Goal: Feedback & Contribution: Contribute content

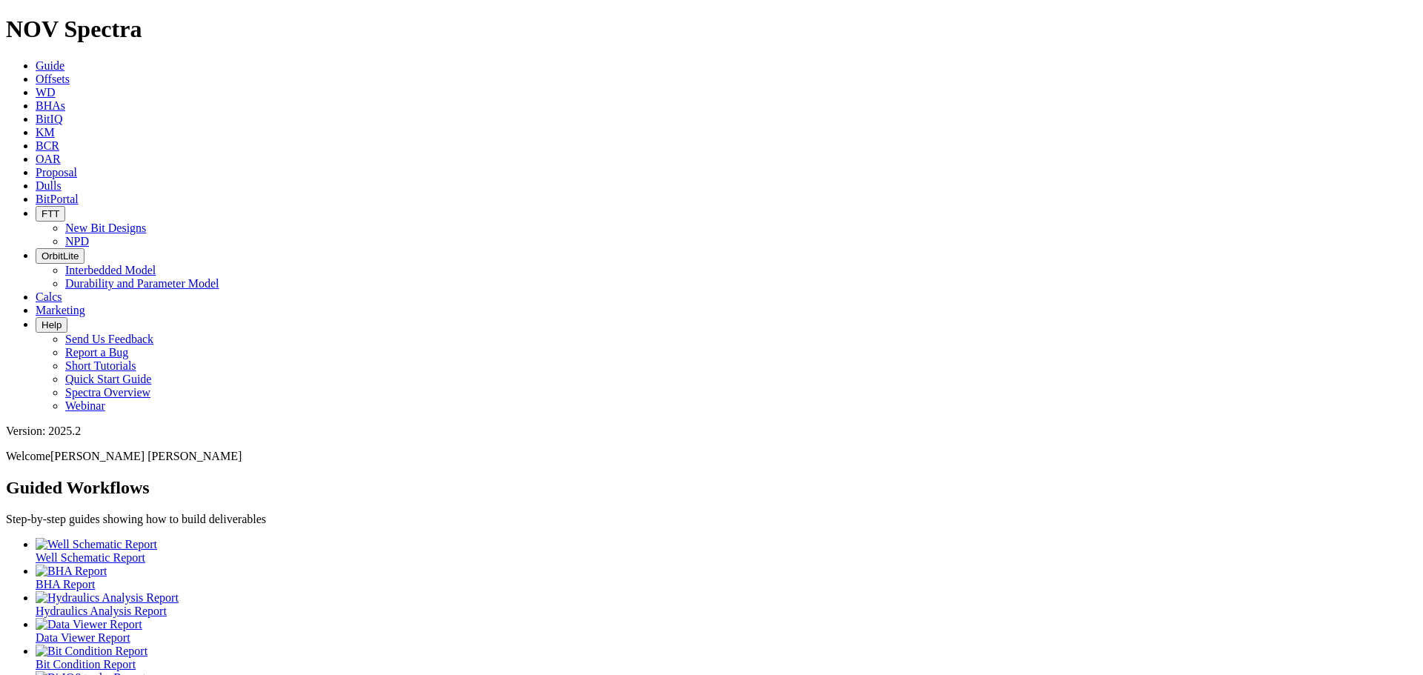
click at [55, 126] on link "KM" at bounding box center [45, 132] width 19 height 13
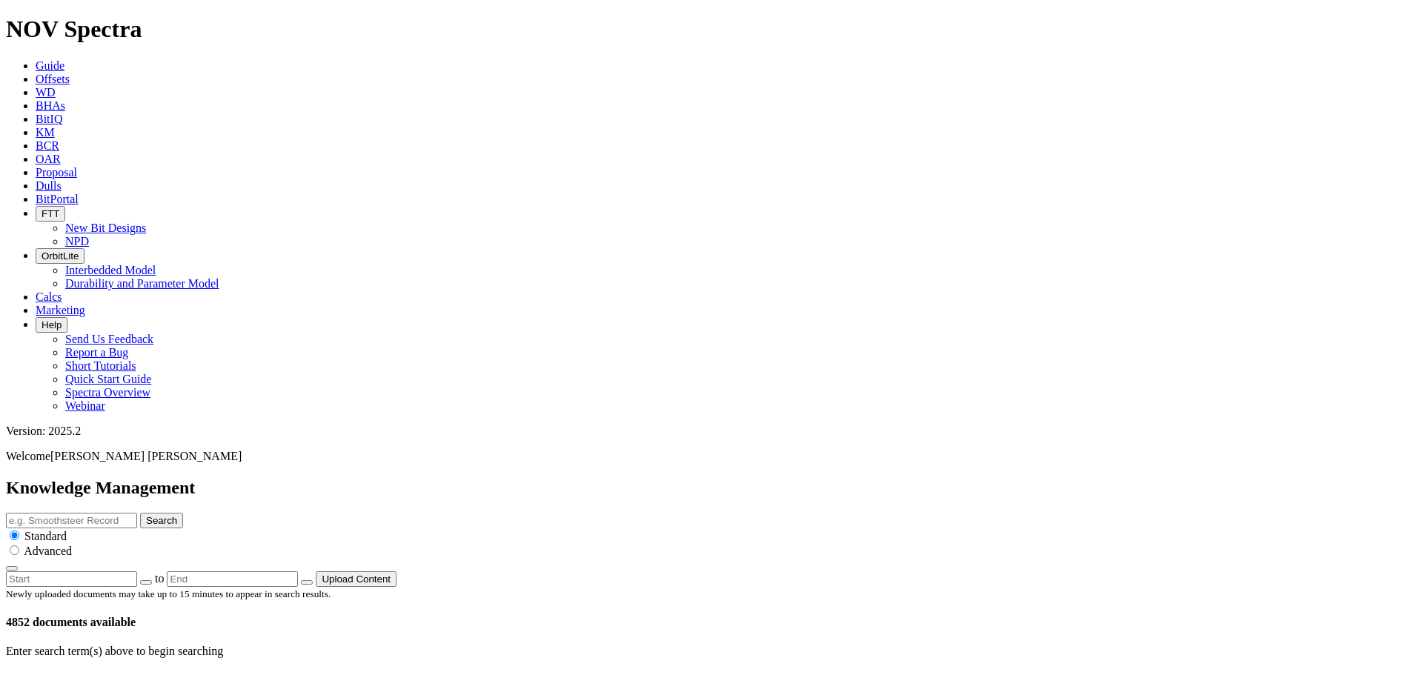
click at [396, 571] on button "Upload Content" at bounding box center [356, 579] width 81 height 16
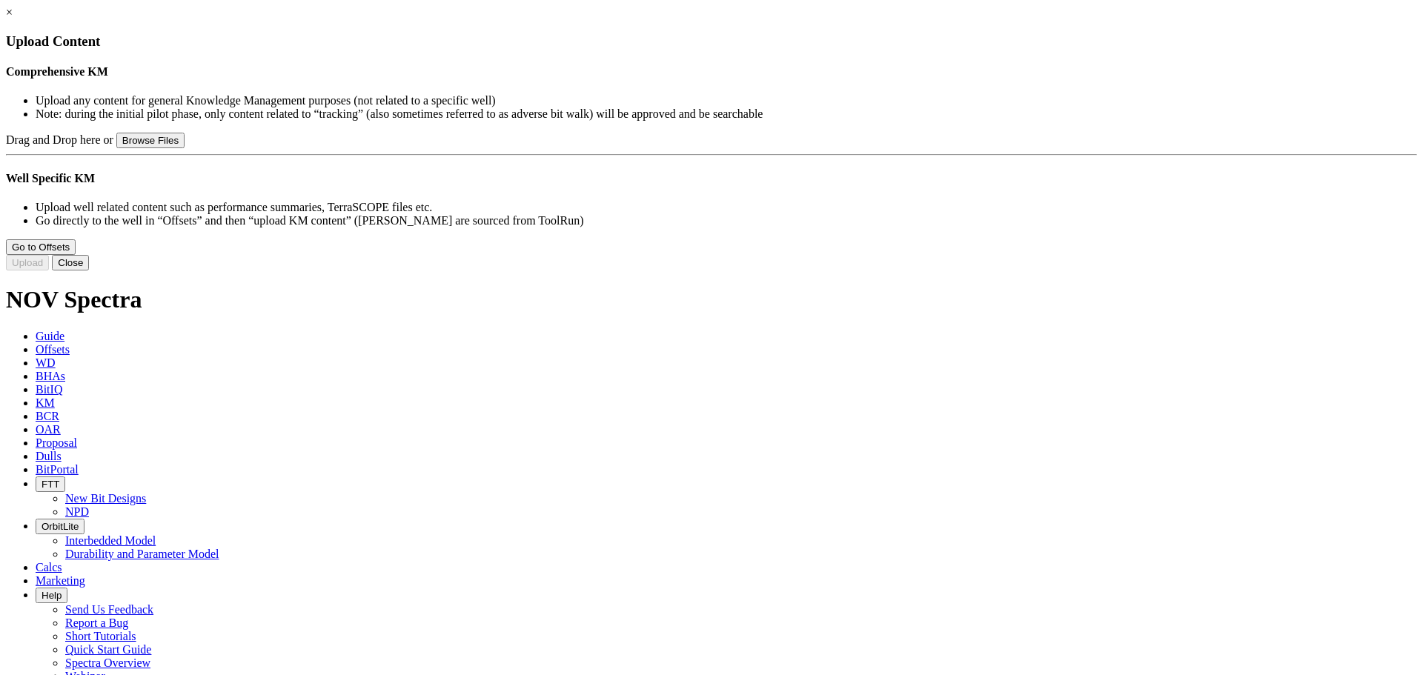
click at [184, 148] on button "Browse Files" at bounding box center [150, 141] width 68 height 16
type input "12.25'' E1494-A1_G318786_PID 19148399_PS_External_July 2025.pptx"
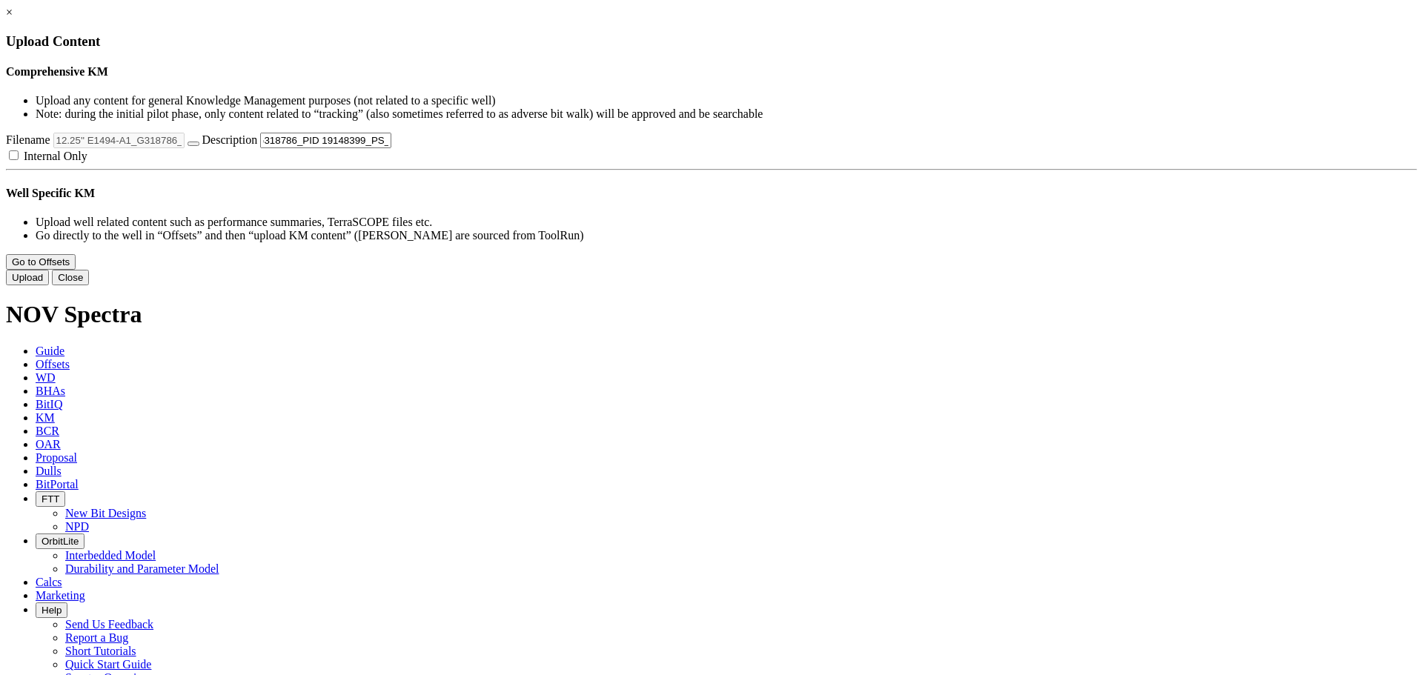
scroll to position [0, 158]
drag, startPoint x: 805, startPoint y: 227, endPoint x: 909, endPoint y: 216, distance: 104.3
click at [909, 163] on div "Drag and Drop here or Browse Files Filename 12.25'' E1494-A1_G318786_PID 191483…" at bounding box center [711, 148] width 1411 height 30
click at [391, 148] on input "12.25'' E1494-A1_G318786_PID 19148399_PS_External_July 2025.pptx" at bounding box center [325, 141] width 131 height 16
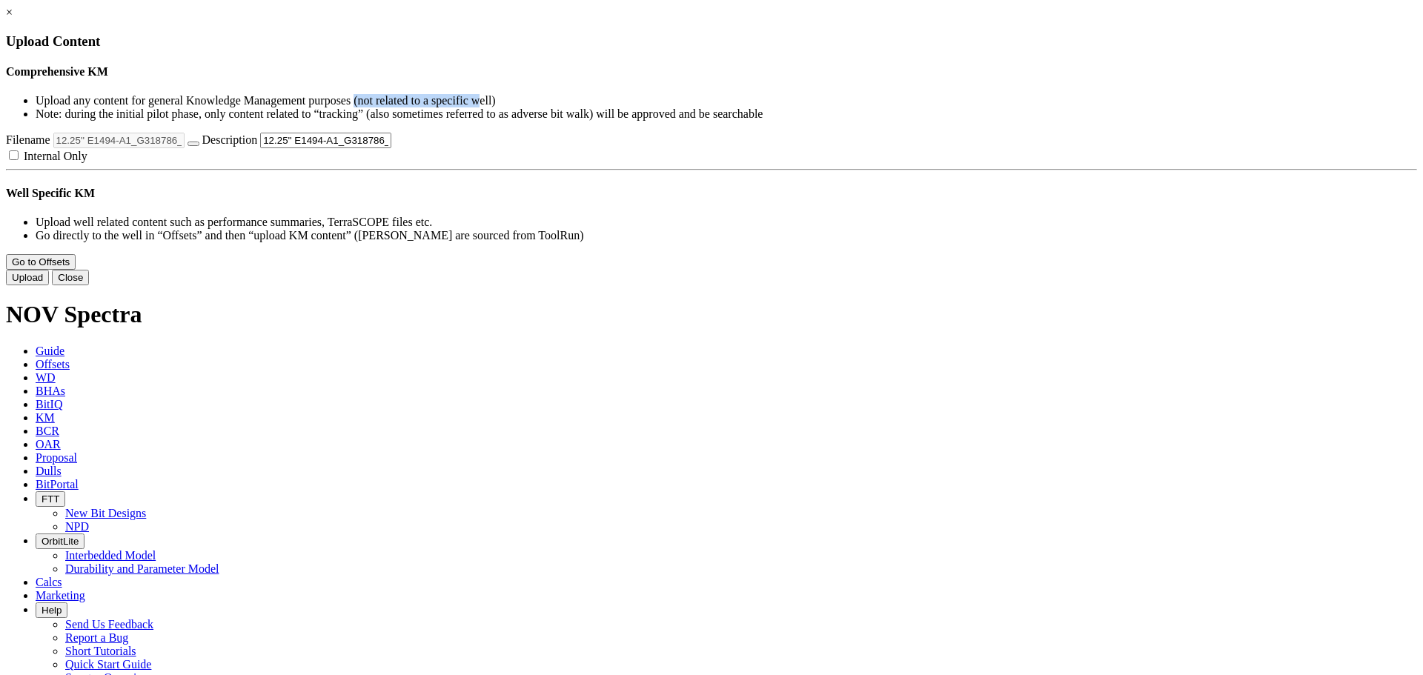
drag, startPoint x: 762, startPoint y: 99, endPoint x: 885, endPoint y: 102, distance: 123.0
click at [885, 102] on li "Upload any content for general Knowledge Management purposes (not related to a …" at bounding box center [726, 100] width 1381 height 13
click at [811, 96] on li "Upload any content for general Knowledge Management purposes (not related to a …" at bounding box center [726, 100] width 1381 height 13
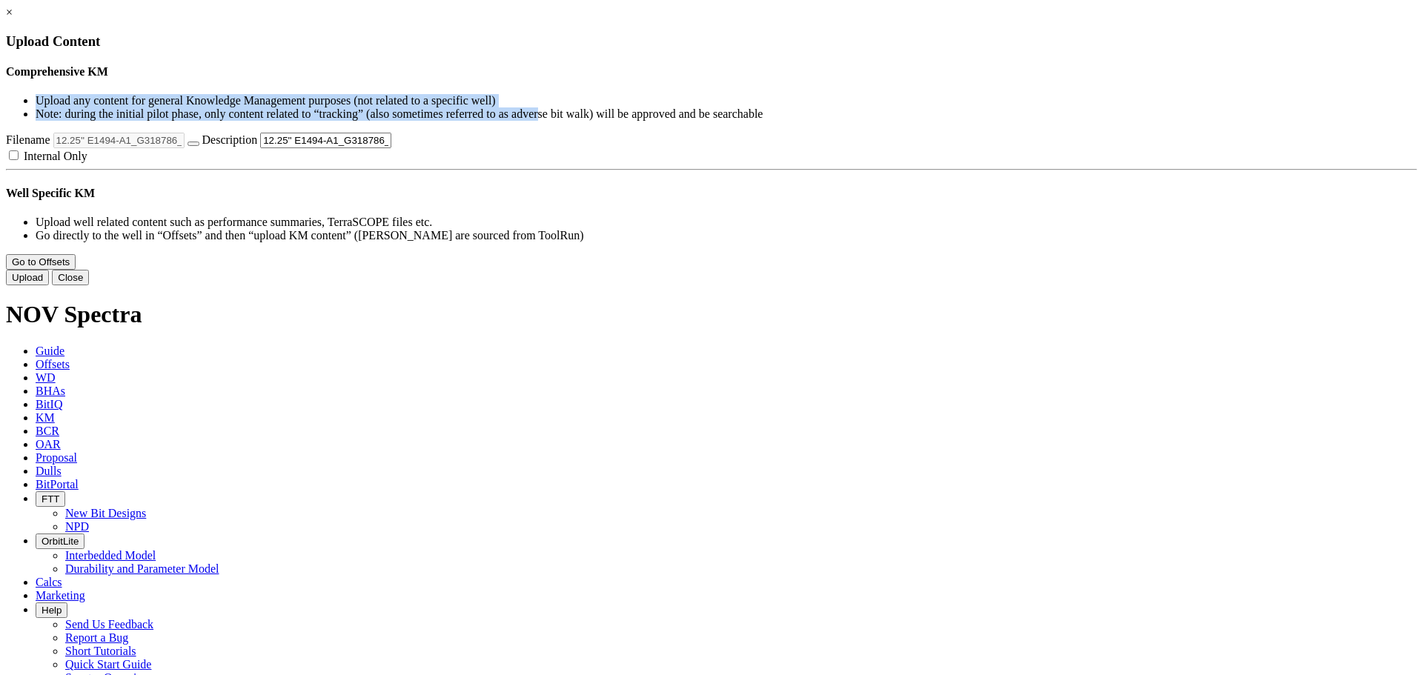
drag, startPoint x: 439, startPoint y: 96, endPoint x: 948, endPoint y: 108, distance: 509.2
click at [948, 108] on ul "Upload any content for general Knowledge Management purposes (not related to a …" at bounding box center [711, 107] width 1411 height 27
click at [921, 111] on li "Note: during the initial pilot phase, only content related to “tracking” (also …" at bounding box center [726, 113] width 1381 height 13
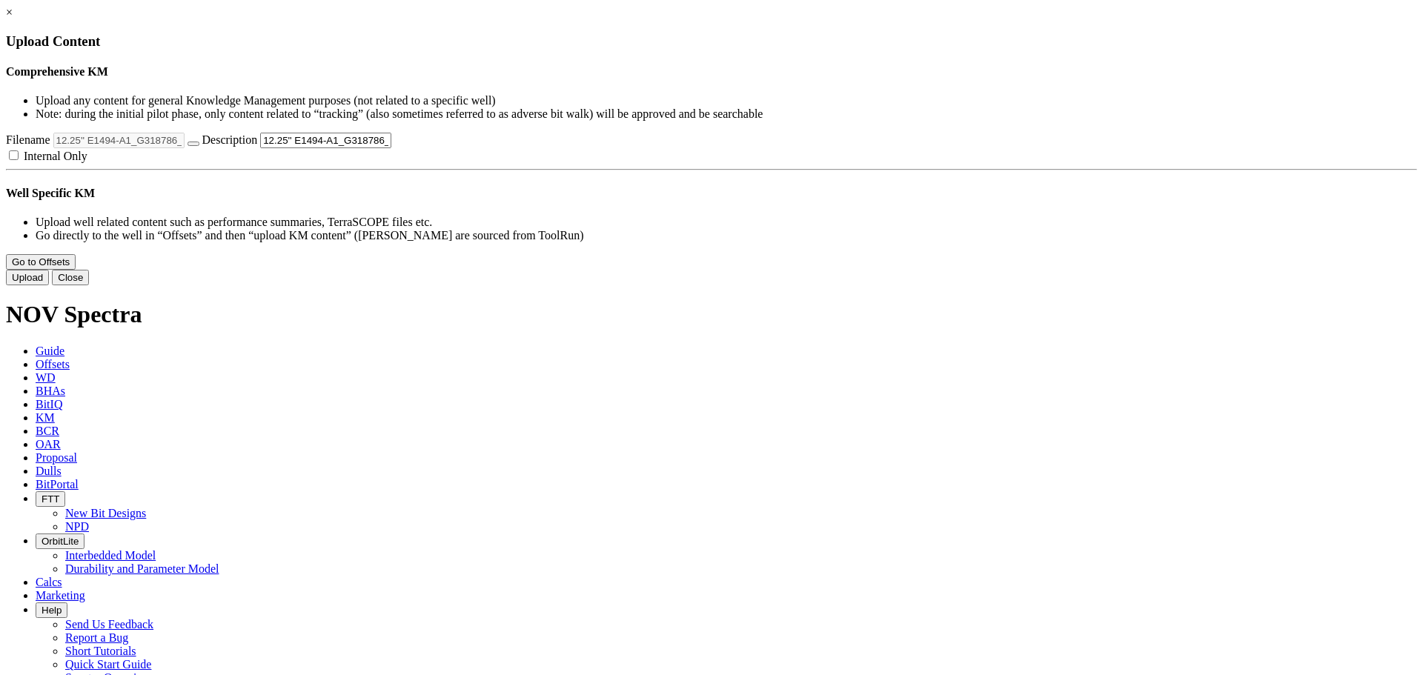
click at [436, 96] on ul "Upload any content for general Knowledge Management purposes (not related to a …" at bounding box center [711, 107] width 1411 height 27
drag, startPoint x: 428, startPoint y: 75, endPoint x: 552, endPoint y: 73, distance: 124.5
click at [552, 73] on h4 "Comprehensive KM" at bounding box center [711, 71] width 1411 height 13
click at [496, 97] on li "Upload any content for general Knowledge Management purposes (not related to a …" at bounding box center [726, 100] width 1381 height 13
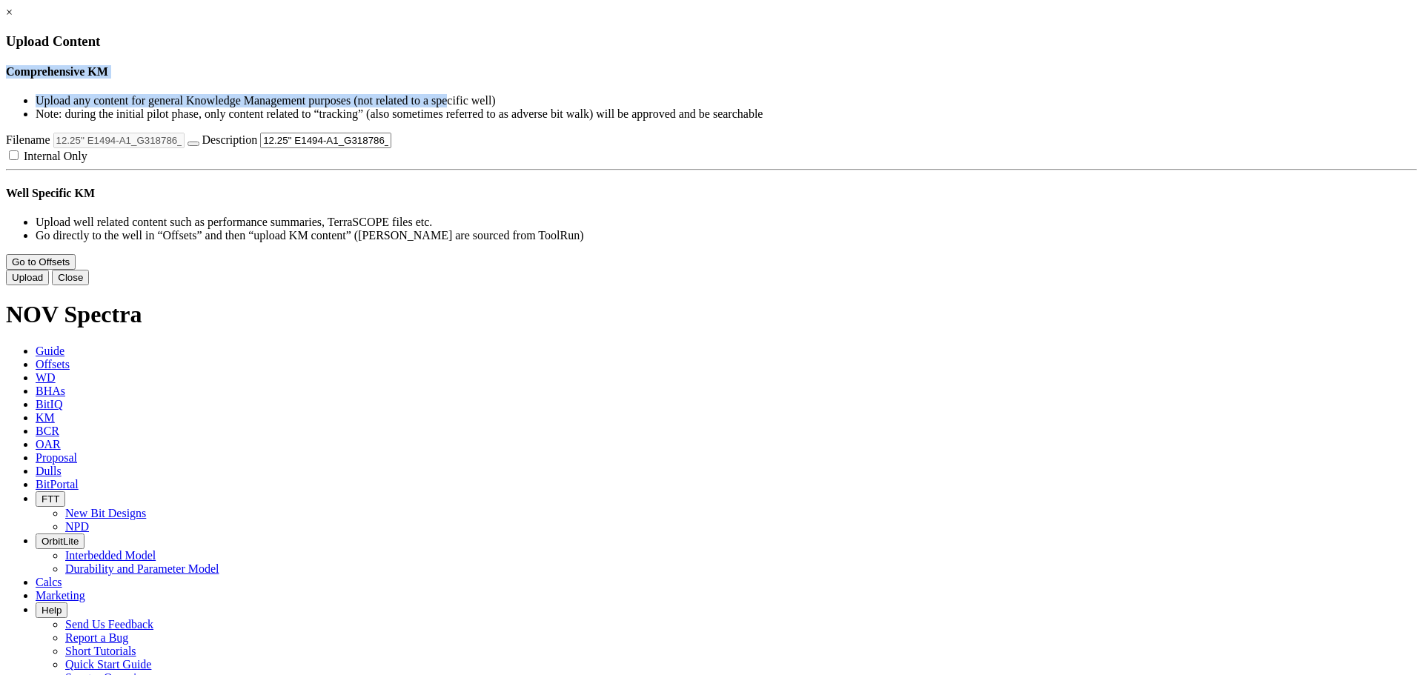
drag, startPoint x: 428, startPoint y: 76, endPoint x: 861, endPoint y: 97, distance: 433.2
click at [861, 97] on div "Comprehensive KM Upload any content for general Knowledge Management purposes (…" at bounding box center [711, 93] width 1411 height 56
click at [480, 104] on li "Upload any content for general Knowledge Management purposes (not related to a …" at bounding box center [726, 100] width 1381 height 13
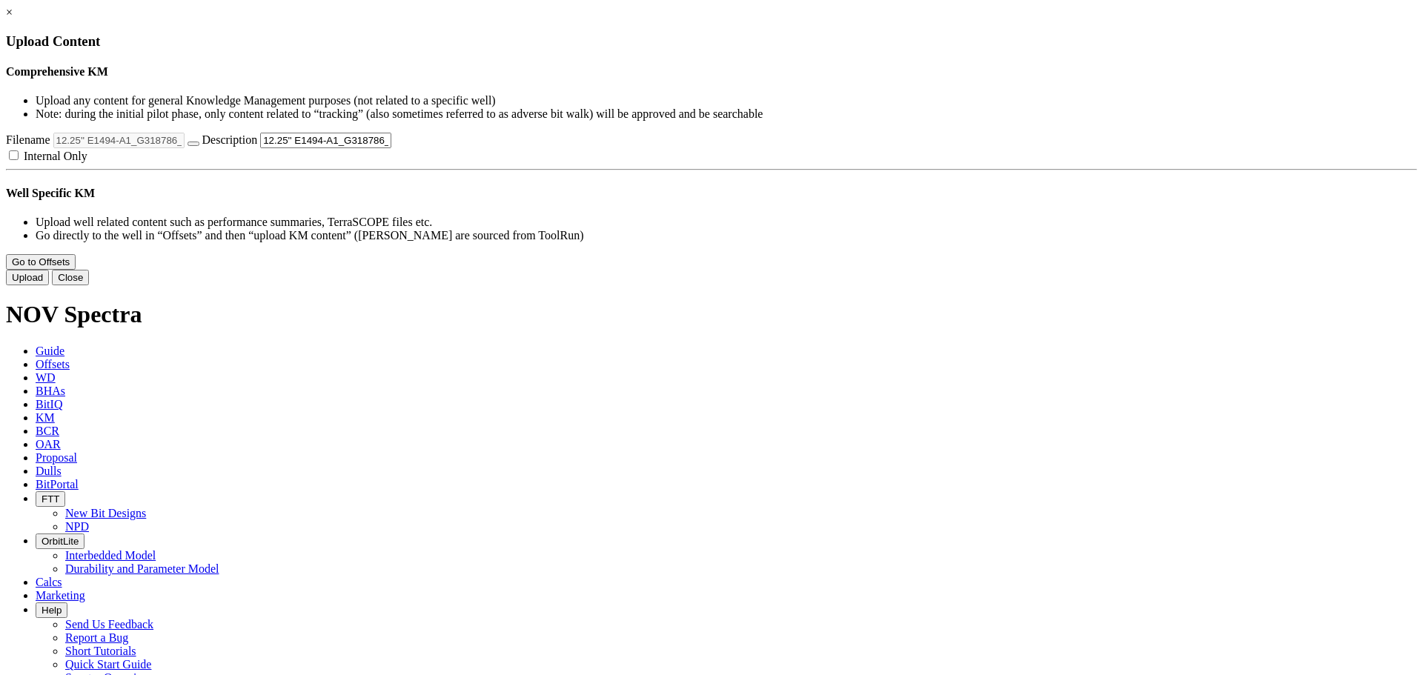
click at [391, 148] on input "12.25'' E1494-A1_G318786_PID 19148399_PS_External_July 2025.pptx" at bounding box center [325, 141] width 131 height 16
click at [391, 148] on input "Modified Falcon Reamer 12.25'' E1494-A1_G318786_PID 19148399_PS_External_July 2…" at bounding box center [325, 141] width 131 height 16
drag, startPoint x: 842, startPoint y: 228, endPoint x: 851, endPoint y: 224, distance: 10.3
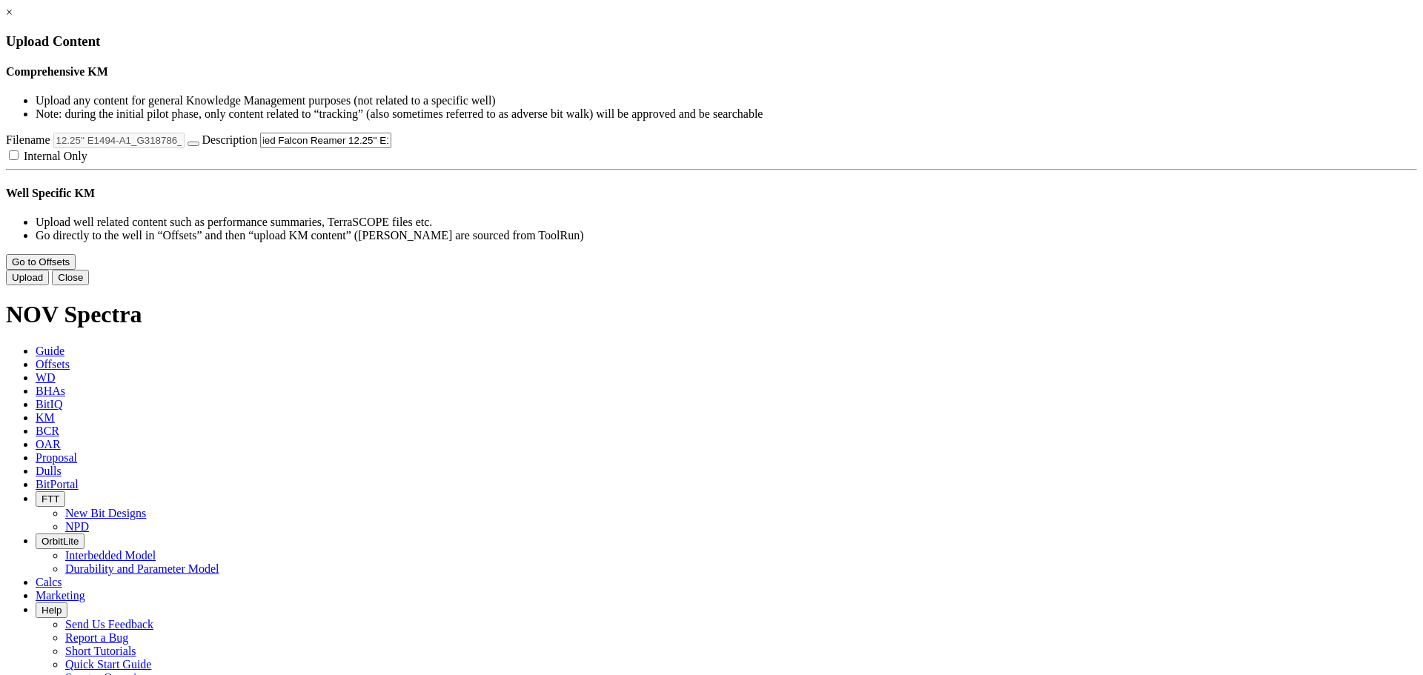
click at [391, 148] on input "Modified Falcon Reamer 12.25'' E1494-A1_G318786_PID 19148399_PS_External_July 2…" at bounding box center [325, 141] width 131 height 16
drag, startPoint x: 851, startPoint y: 223, endPoint x: 871, endPoint y: 226, distance: 21.0
click at [391, 148] on input "Modified Falcon Reamer 12.25'' E1494-A1 (G318786) PID 19148399_PS_External_July…" at bounding box center [325, 141] width 131 height 16
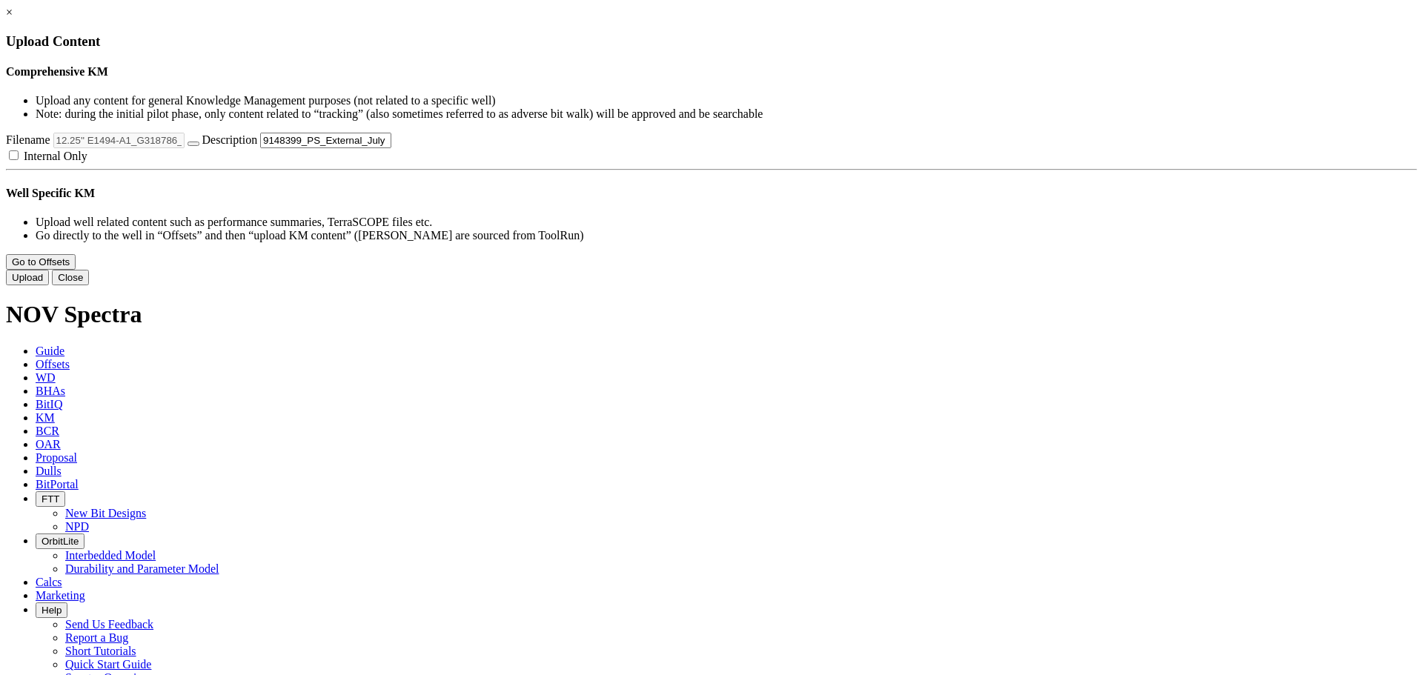
click at [391, 148] on input "Modified Falcon Reamer 12.25'' E1494-A1 (G318786) PID 19148399_PS_External_July…" at bounding box center [325, 141] width 131 height 16
drag, startPoint x: 842, startPoint y: 225, endPoint x: 811, endPoint y: 226, distance: 31.1
click at [391, 148] on input "Modified Falcon Reamer 12.25'' E1494-A1 (G318786) PID 19148399_PS_External_July…" at bounding box center [325, 141] width 131 height 16
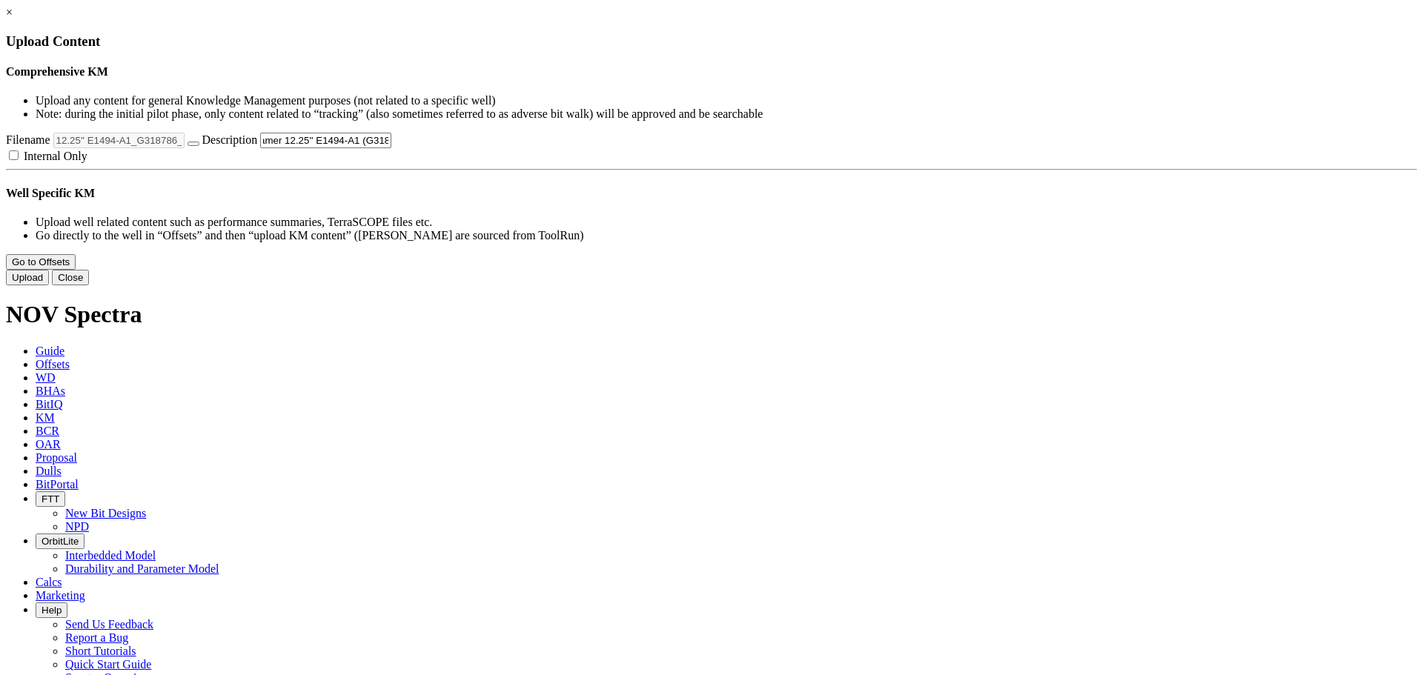
type input "Modified Falcon Reamer 12.25'' E1494-A1 (G318786)"
click at [49, 285] on button "Upload" at bounding box center [27, 278] width 43 height 16
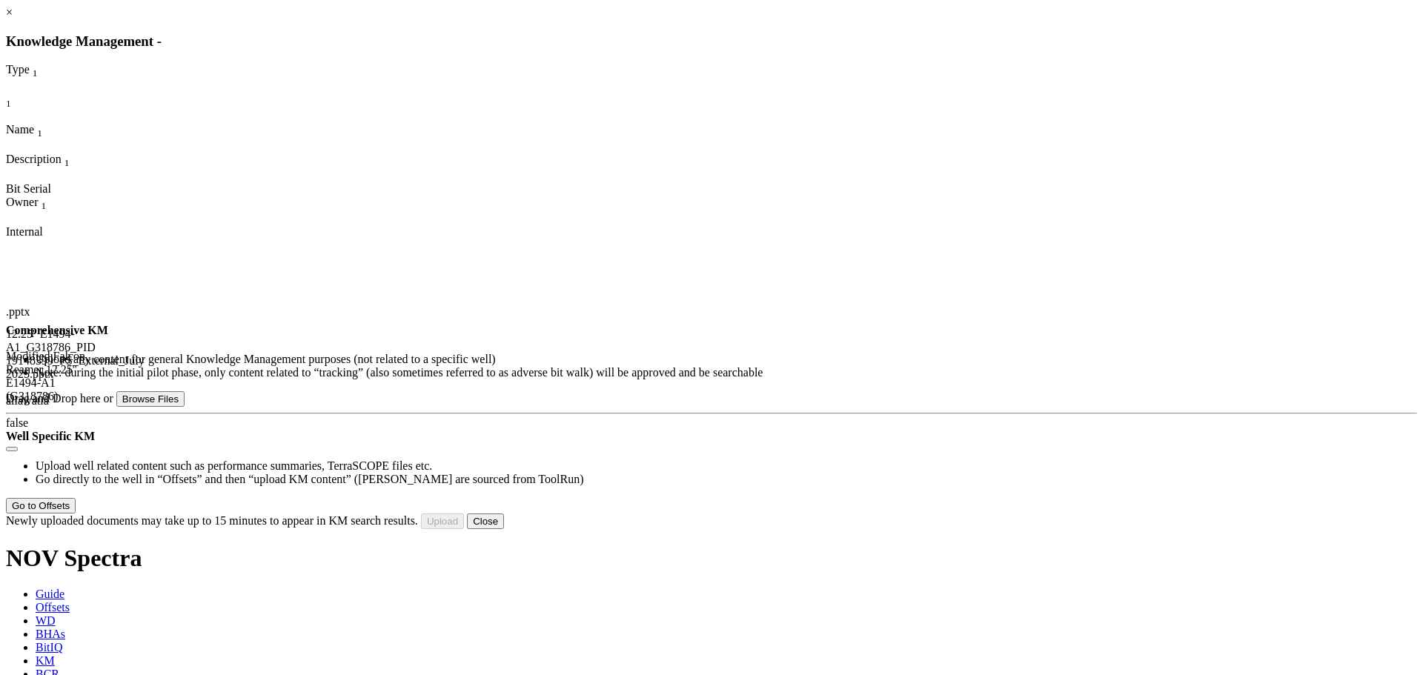
scroll to position [70, 0]
click at [504, 529] on button "Close" at bounding box center [485, 521] width 37 height 16
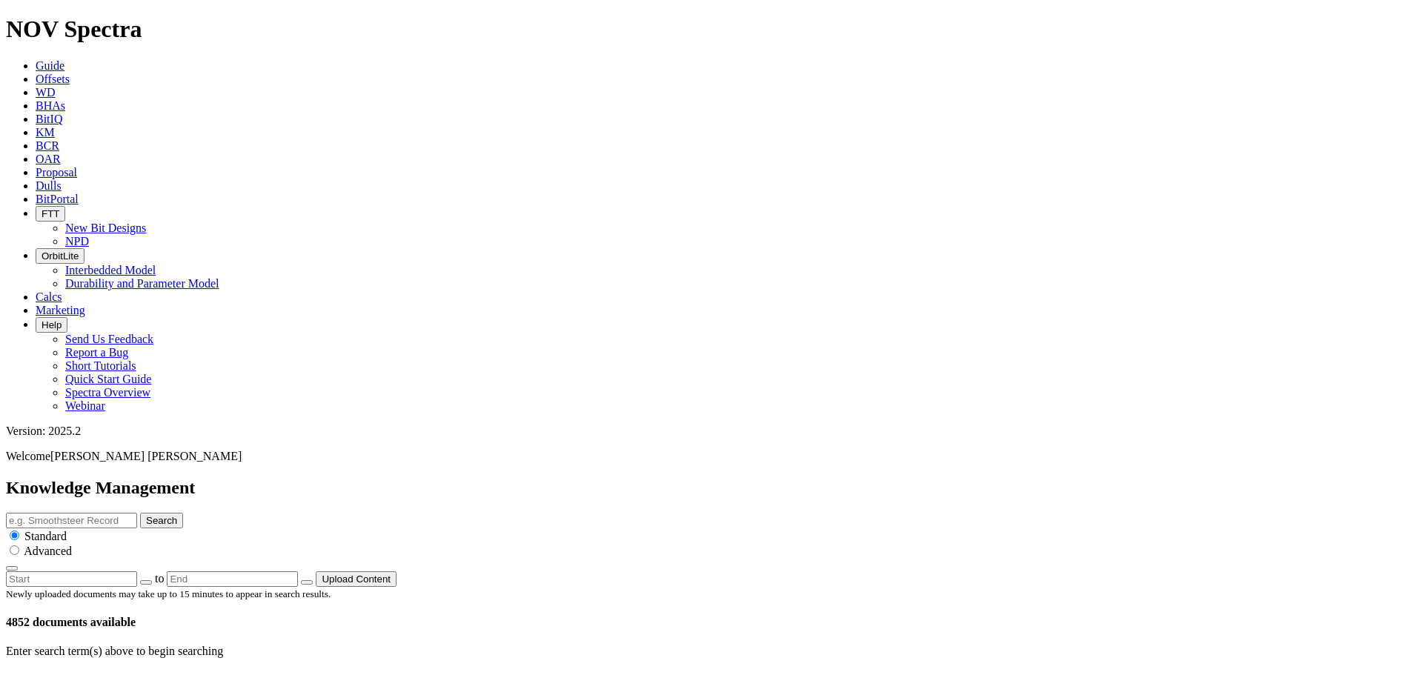
click at [1315, 616] on h4 "4852 documents available" at bounding box center [711, 622] width 1411 height 13
click at [137, 513] on input "text" at bounding box center [71, 521] width 131 height 16
type input "Modified"
click at [140, 513] on button "Search" at bounding box center [161, 521] width 43 height 16
click at [137, 513] on input "Modified" at bounding box center [71, 521] width 131 height 16
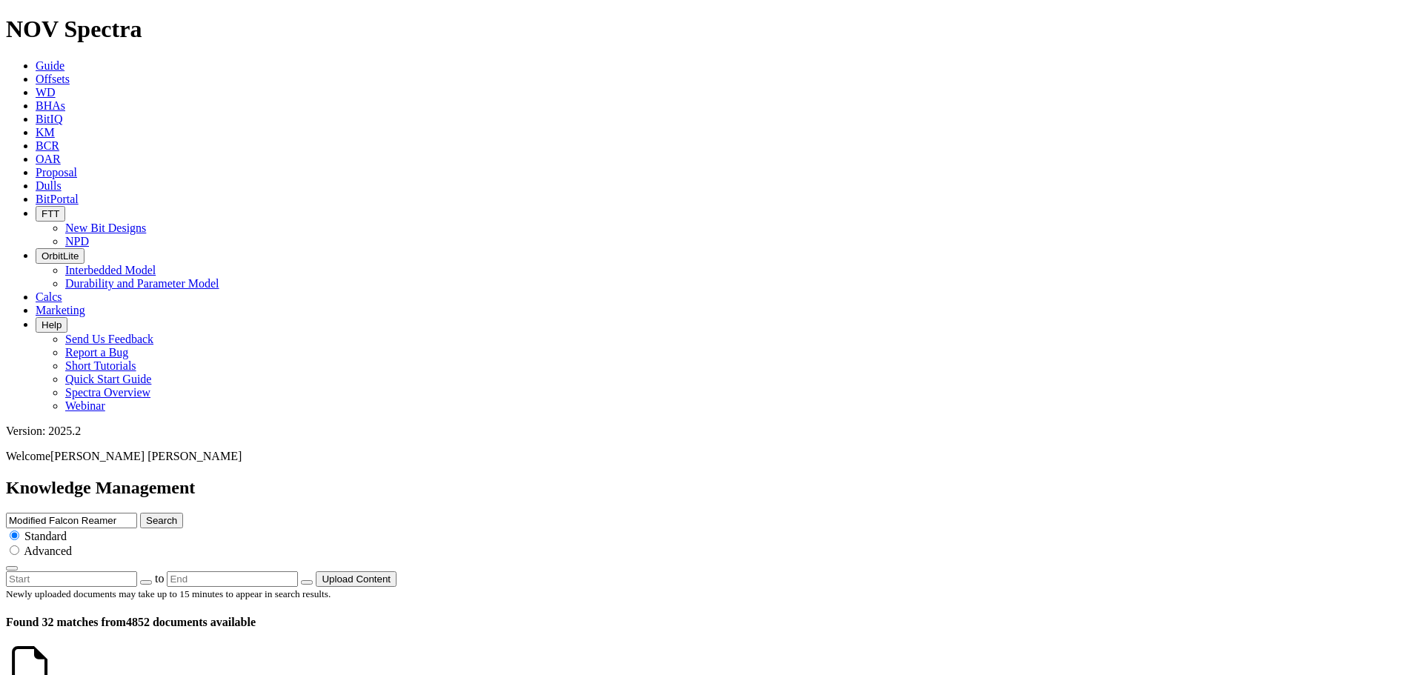
type input "Modified Falcon Reamer"
click at [140, 513] on button "Search" at bounding box center [161, 521] width 43 height 16
drag, startPoint x: 898, startPoint y: 80, endPoint x: 1168, endPoint y: 72, distance: 270.6
click at [137, 513] on input "Modified Falcon Reamer" at bounding box center [71, 521] width 131 height 16
click at [183, 513] on button "Search" at bounding box center [161, 521] width 43 height 16
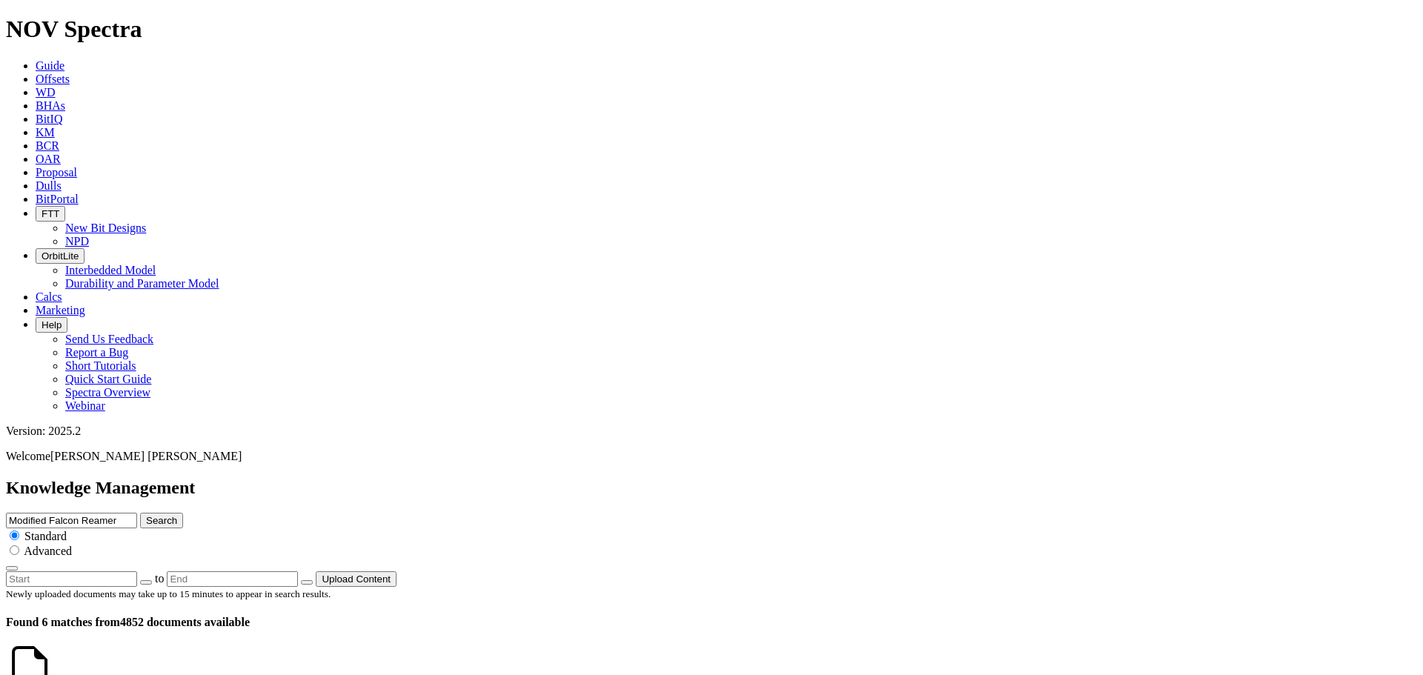
scroll to position [119, 0]
